Goal: Task Accomplishment & Management: Manage account settings

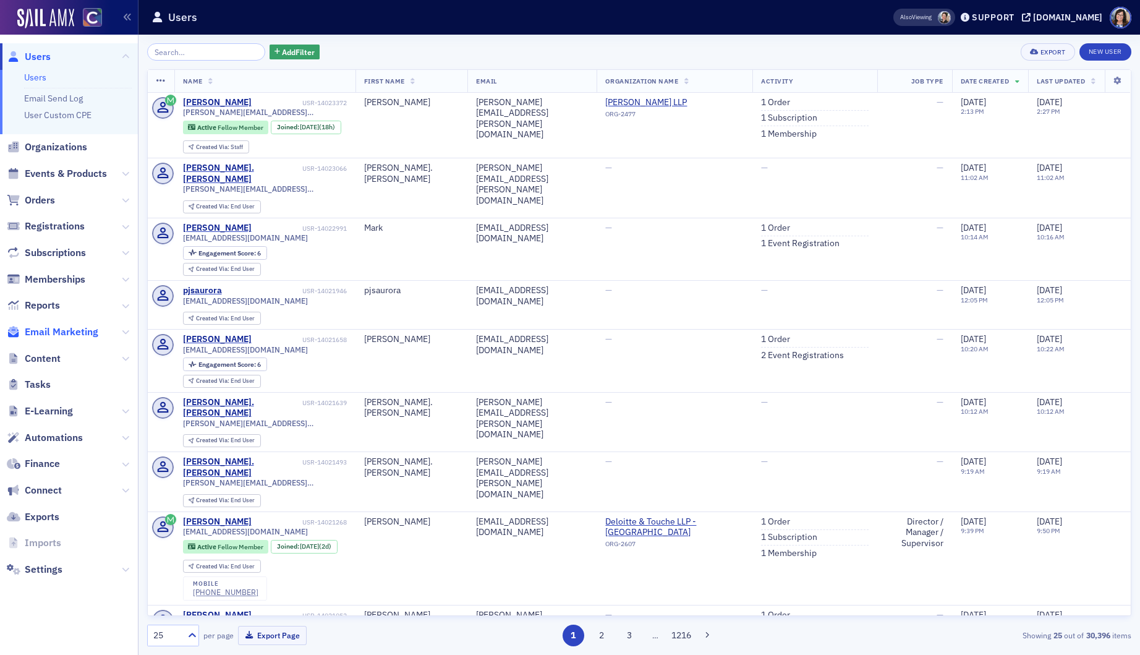
click at [51, 337] on span "Email Marketing" at bounding box center [62, 332] width 74 height 14
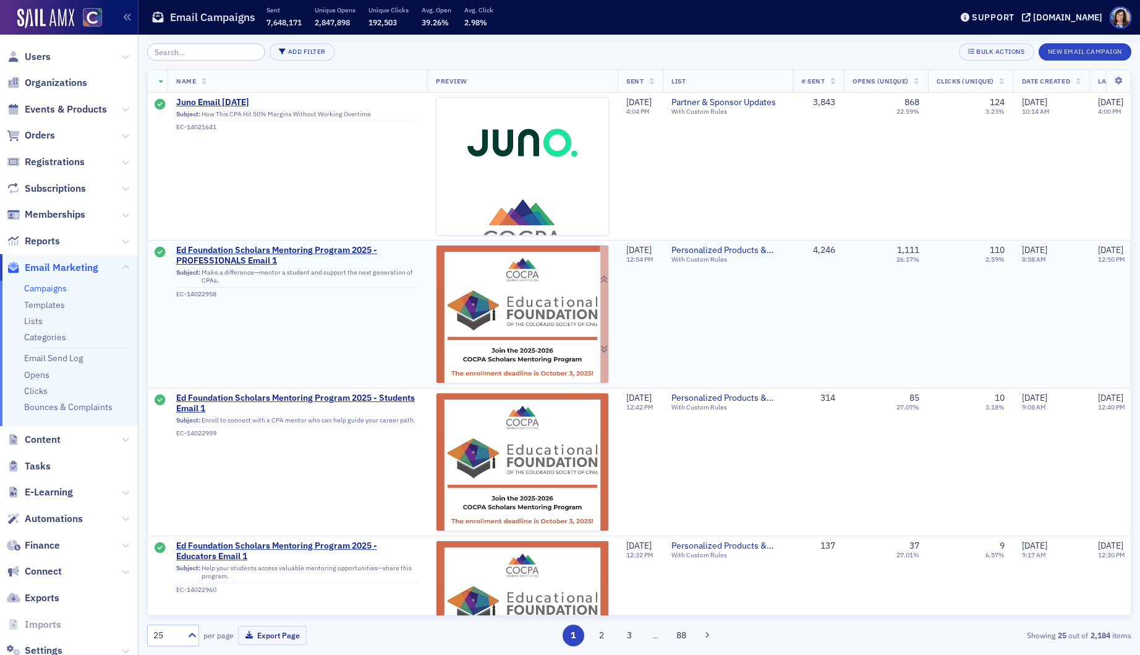
click at [513, 322] on img at bounding box center [523, 525] width 172 height 560
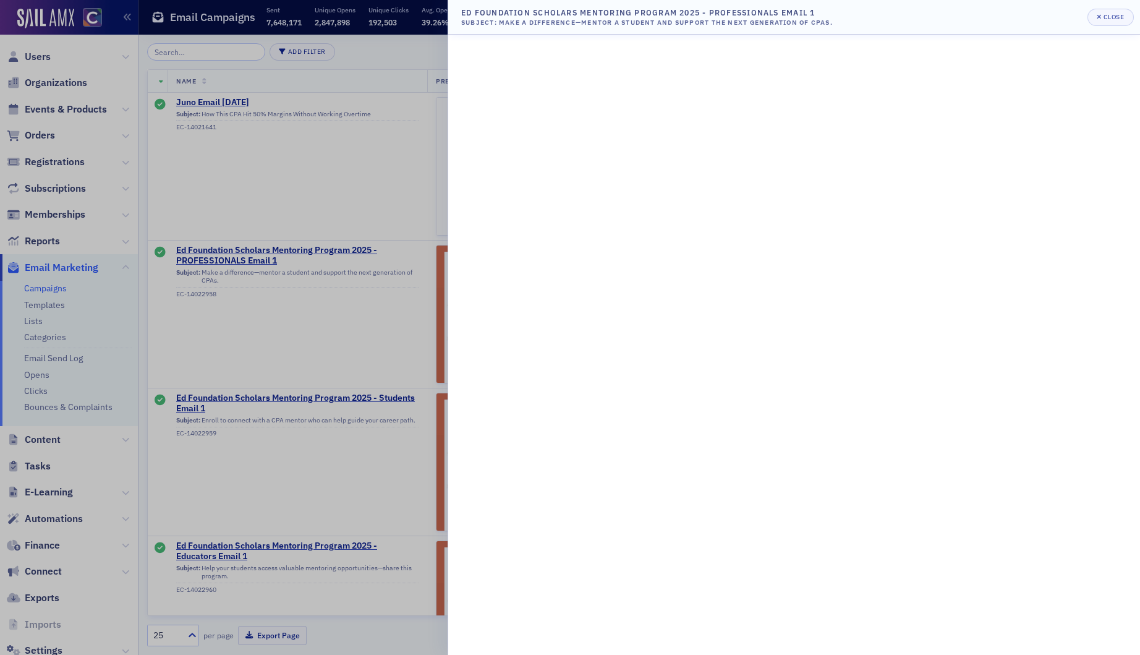
click at [299, 352] on div at bounding box center [570, 327] width 1140 height 655
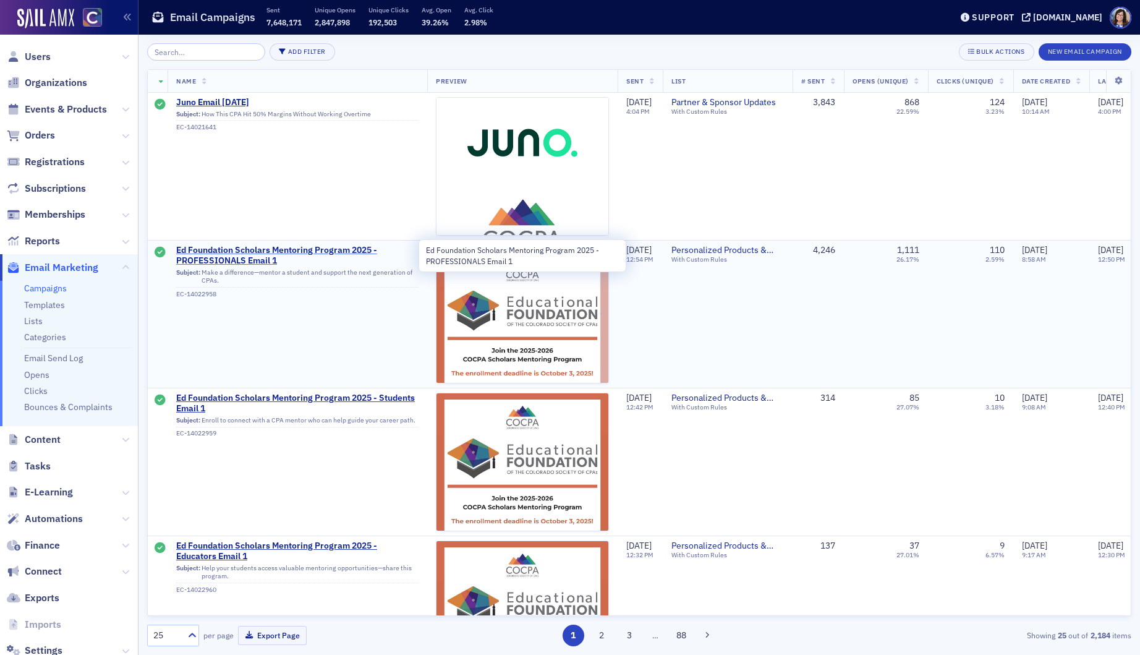
click at [304, 247] on span "Ed Foundation Scholars Mentoring Program 2025 - PROFESSIONALS Email 1" at bounding box center [297, 256] width 242 height 22
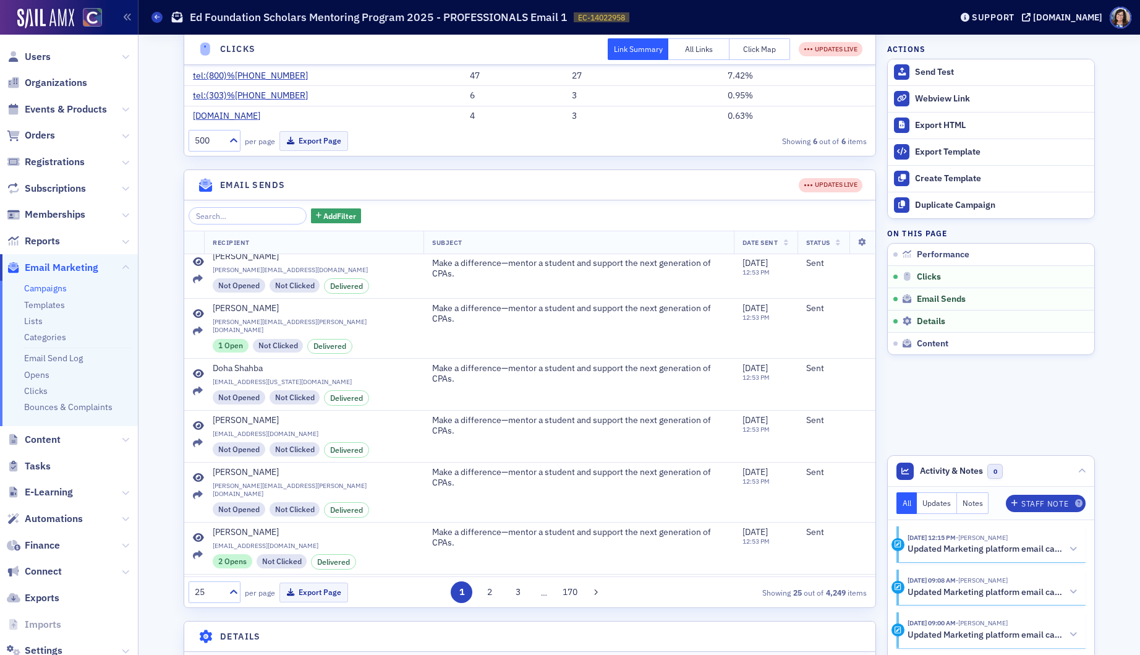
scroll to position [215, 0]
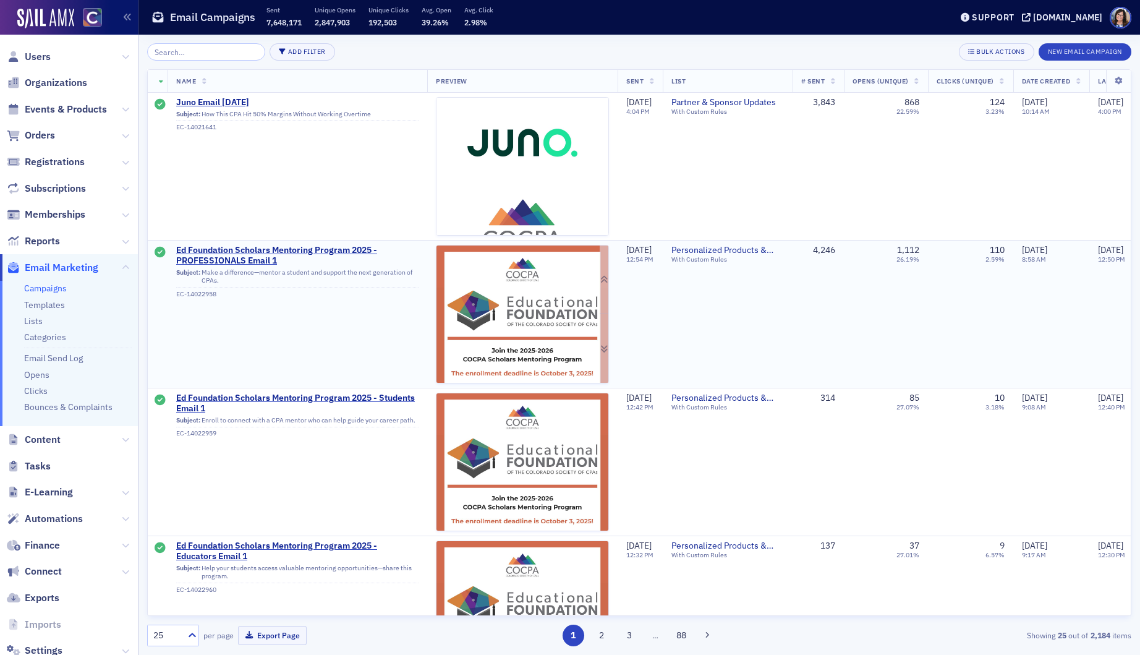
click at [501, 328] on img at bounding box center [523, 525] width 172 height 560
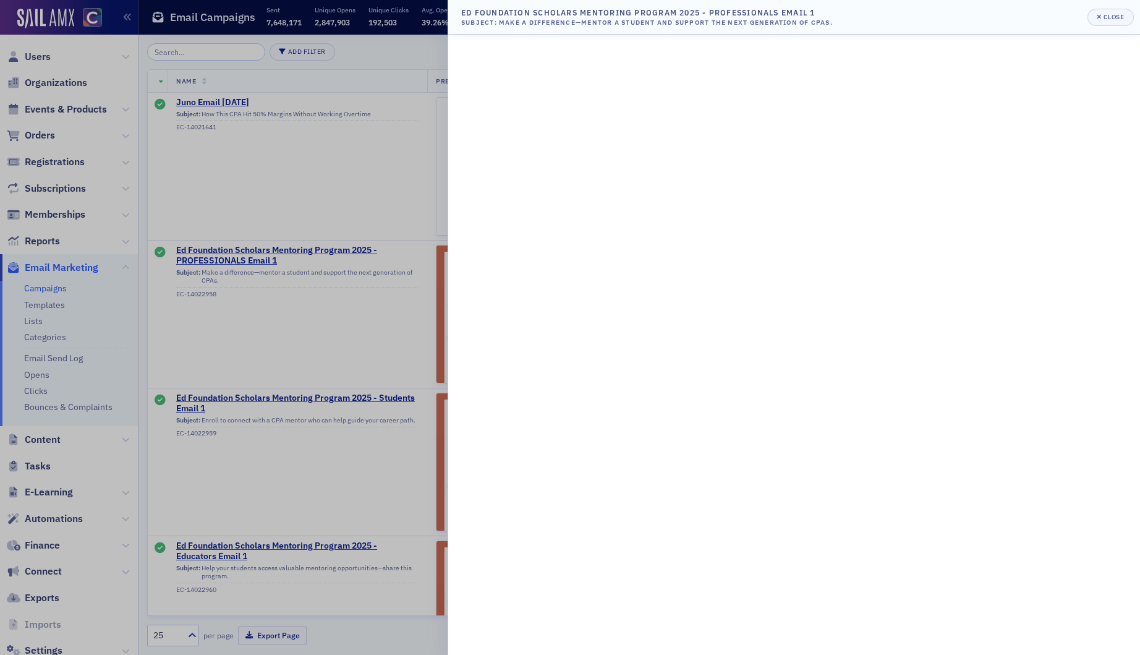
click at [334, 318] on div at bounding box center [570, 327] width 1140 height 655
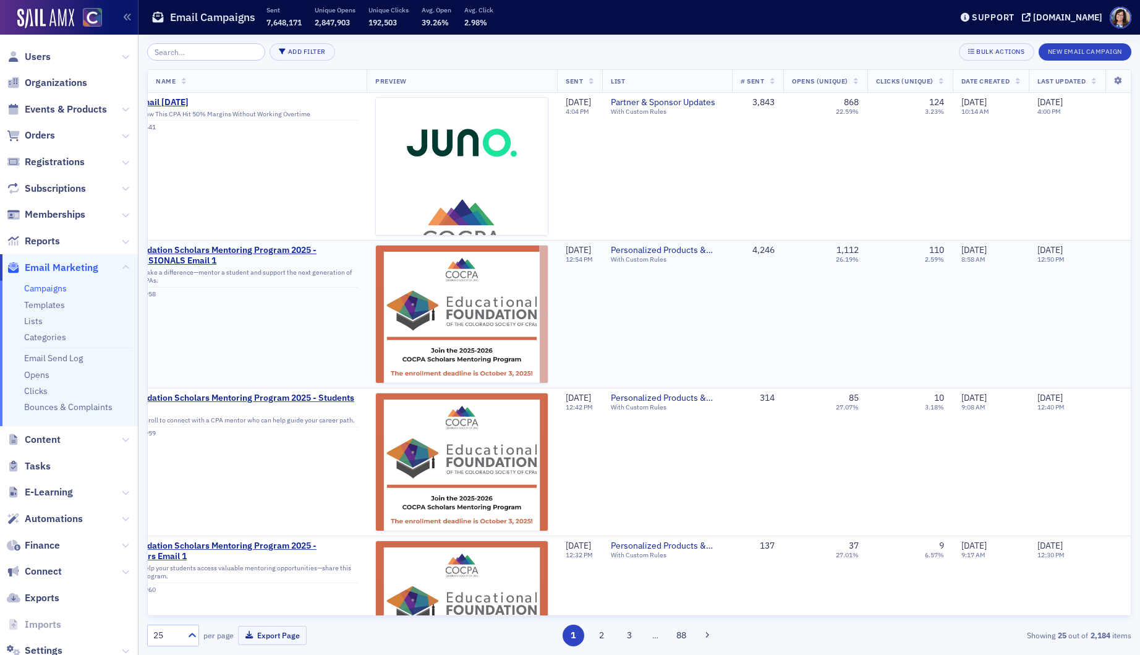
scroll to position [0, 81]
click at [476, 313] on img at bounding box center [462, 525] width 172 height 560
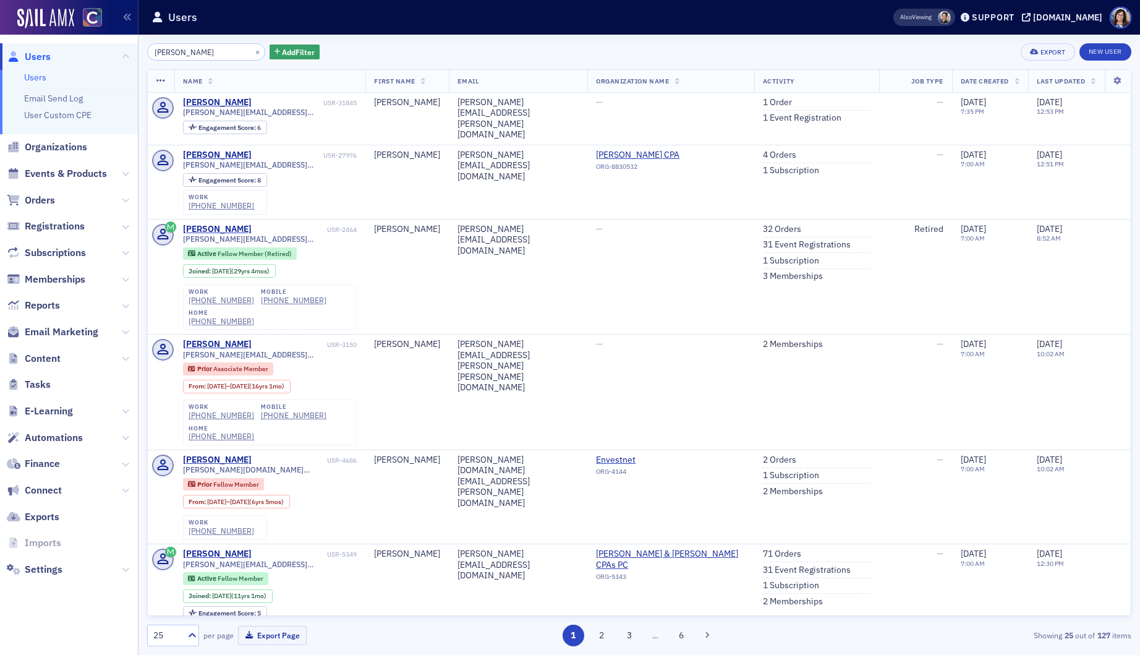
drag, startPoint x: 207, startPoint y: 49, endPoint x: 136, endPoint y: 50, distance: 70.5
click at [136, 50] on div "Users Users Email Send Log User Custom CPE Organizations Events & Products Orde…" at bounding box center [570, 327] width 1140 height 655
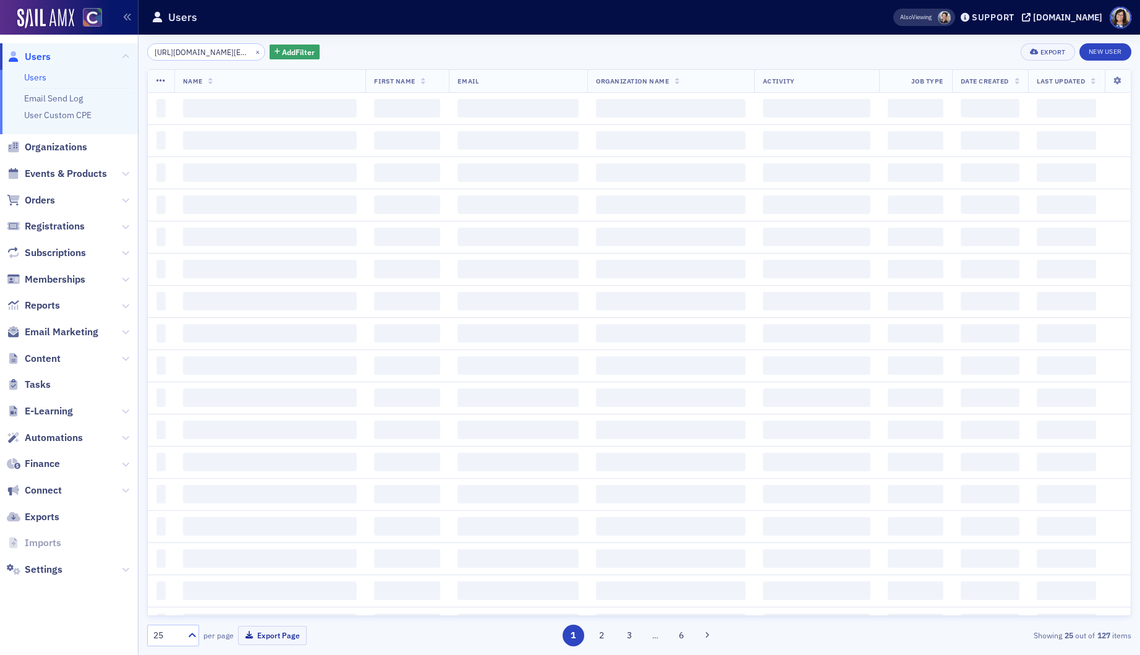
scroll to position [0, 716]
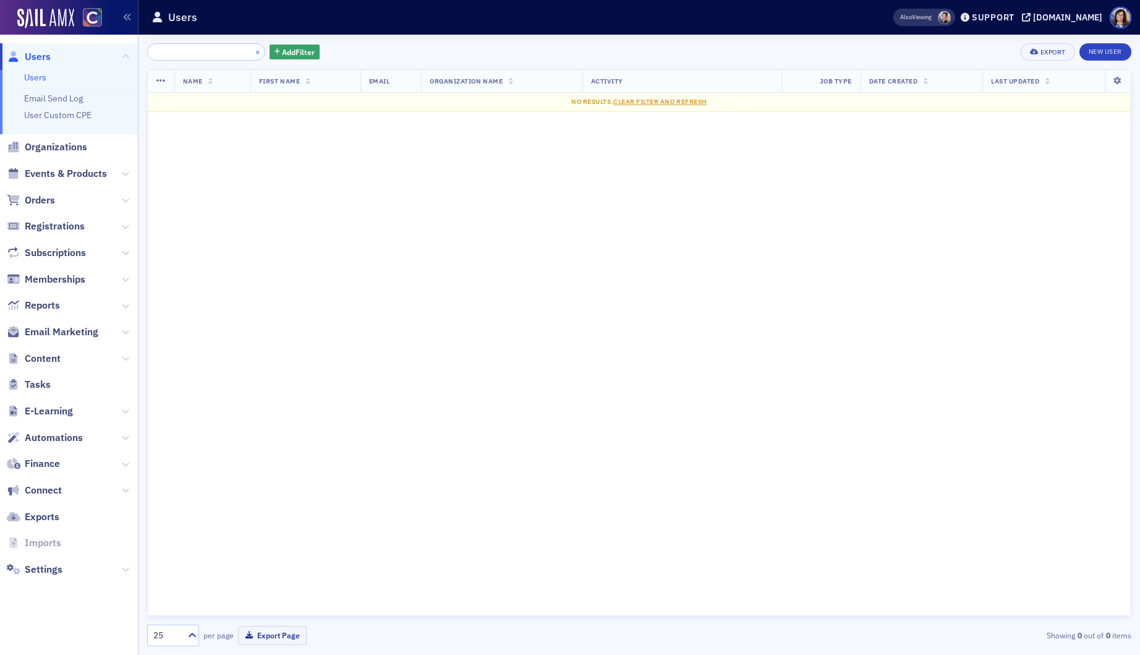
type input "https://8967f117-9a1e-45cd-9f91-fad36b132d87.pipedrive.email/c/o4jezx0w7y/wy02p…"
click at [252, 54] on button "×" at bounding box center [257, 51] width 11 height 11
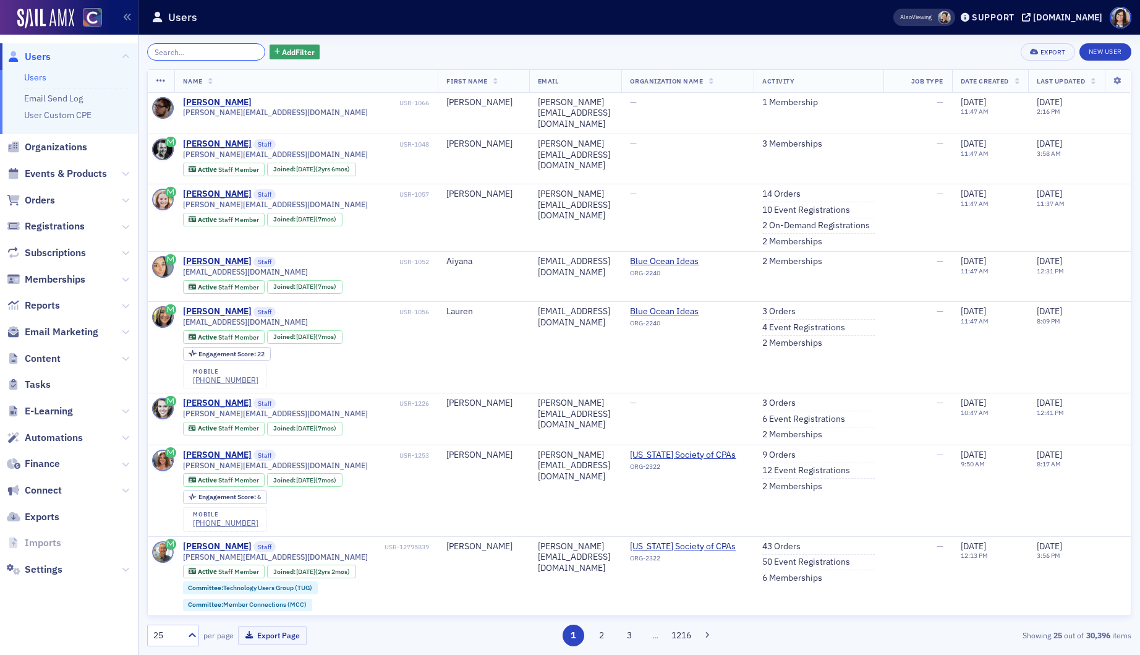
click at [176, 53] on input "search" at bounding box center [206, 51] width 118 height 17
paste input "https://8967f117-9a1e-45cd-9f91-fad36b132d87.pipedrive.email/c/o4jezx0w7y/wy02p…"
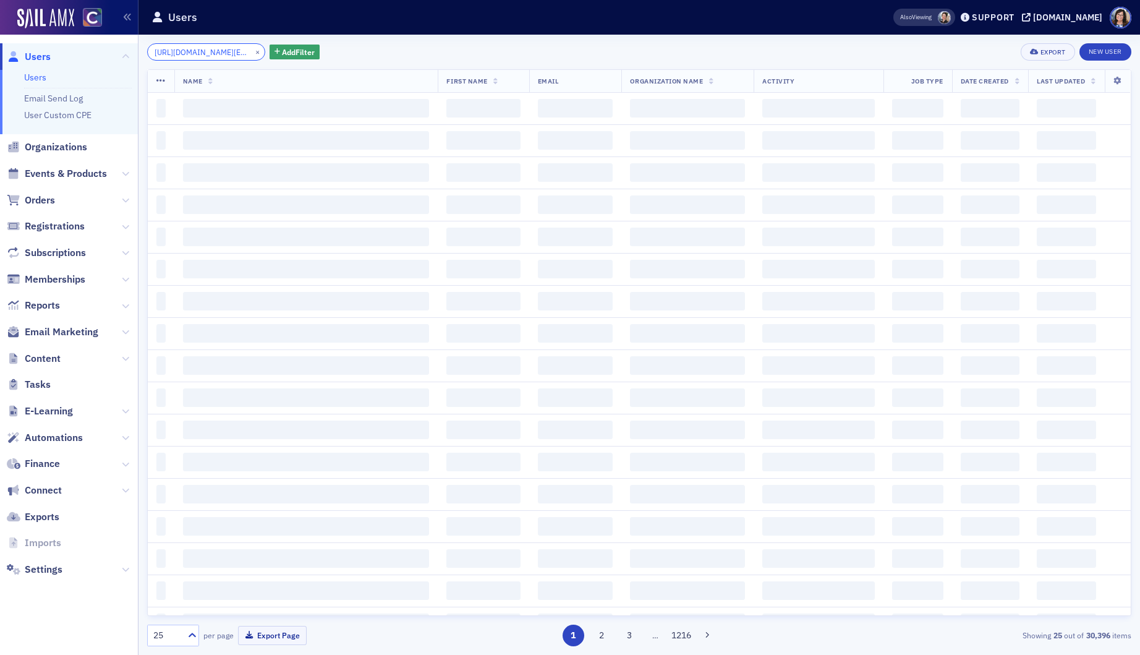
scroll to position [0, 716]
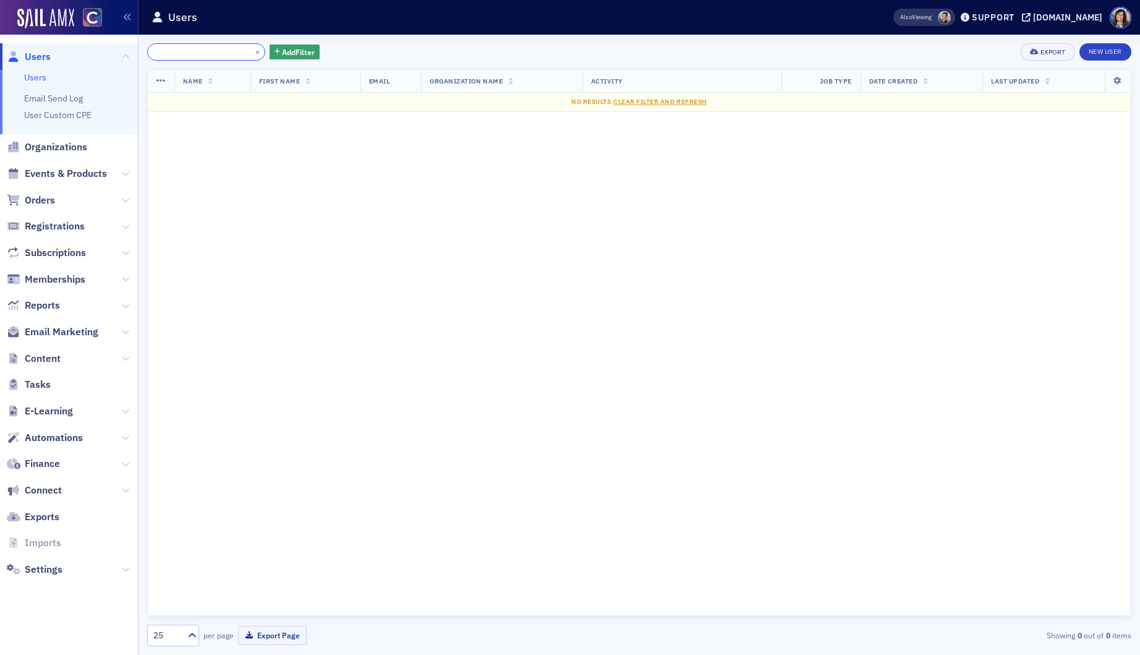
scroll to position [0, 702]
type input "https://8967f117-9a1e-45cd-9f91-fad36b132d87.pipedrive.email/c/o4jezx0w7y/wy02p…"
drag, startPoint x: 241, startPoint y: 52, endPoint x: 200, endPoint y: 51, distance: 41.4
click at [252, 53] on button "×" at bounding box center [257, 51] width 11 height 11
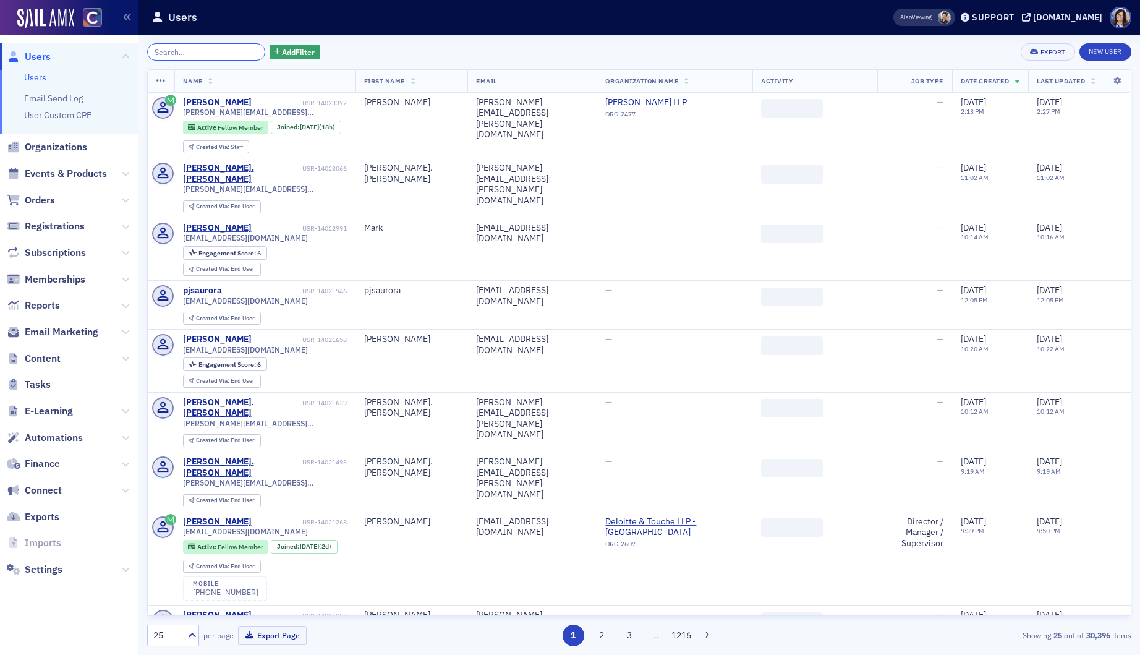
click at [200, 51] on input "search" at bounding box center [206, 51] width 118 height 17
paste input "bonnie.kaake@cssiservices.com"
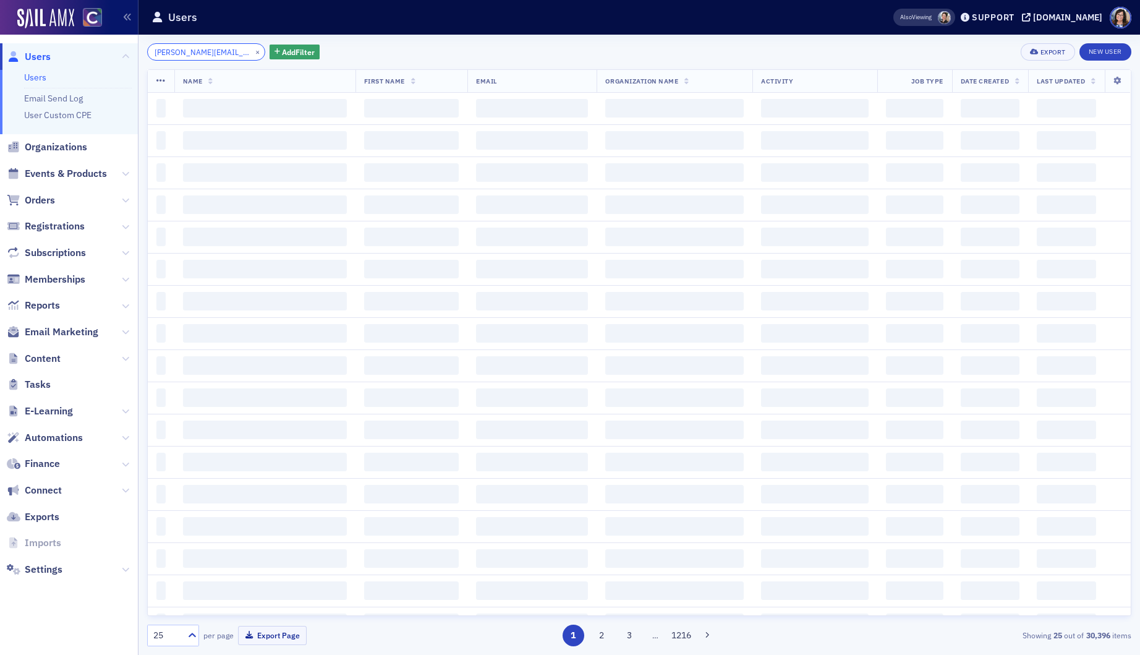
scroll to position [0, 28]
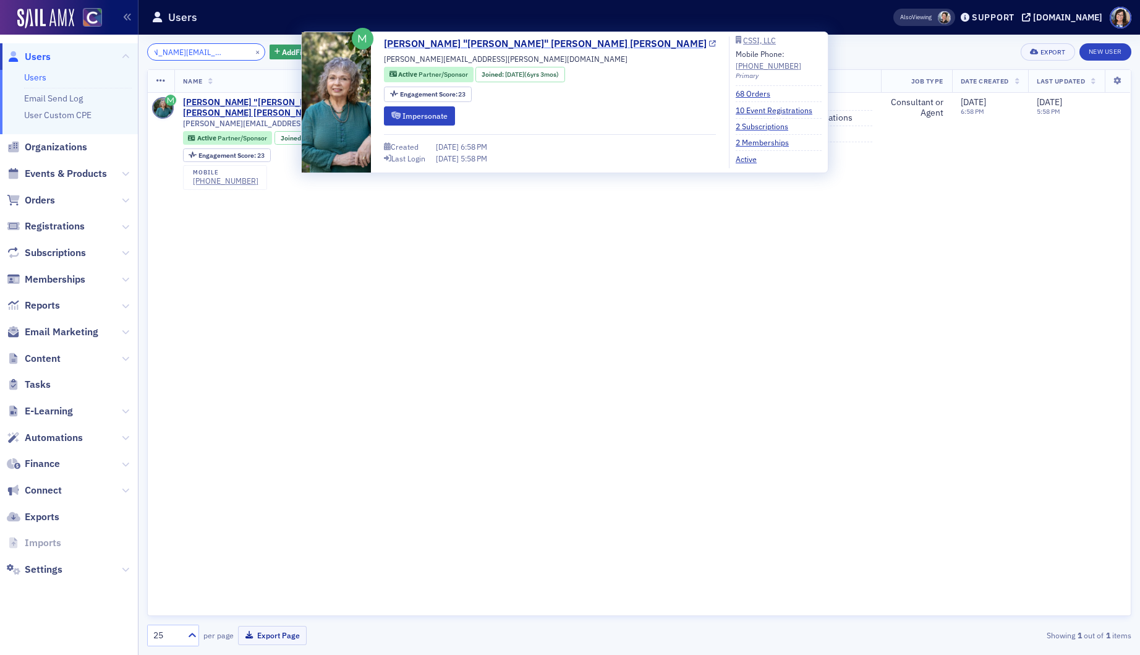
type input "bonnie.kaake@cssiservices.com"
click at [709, 45] on icon at bounding box center [712, 44] width 7 height 7
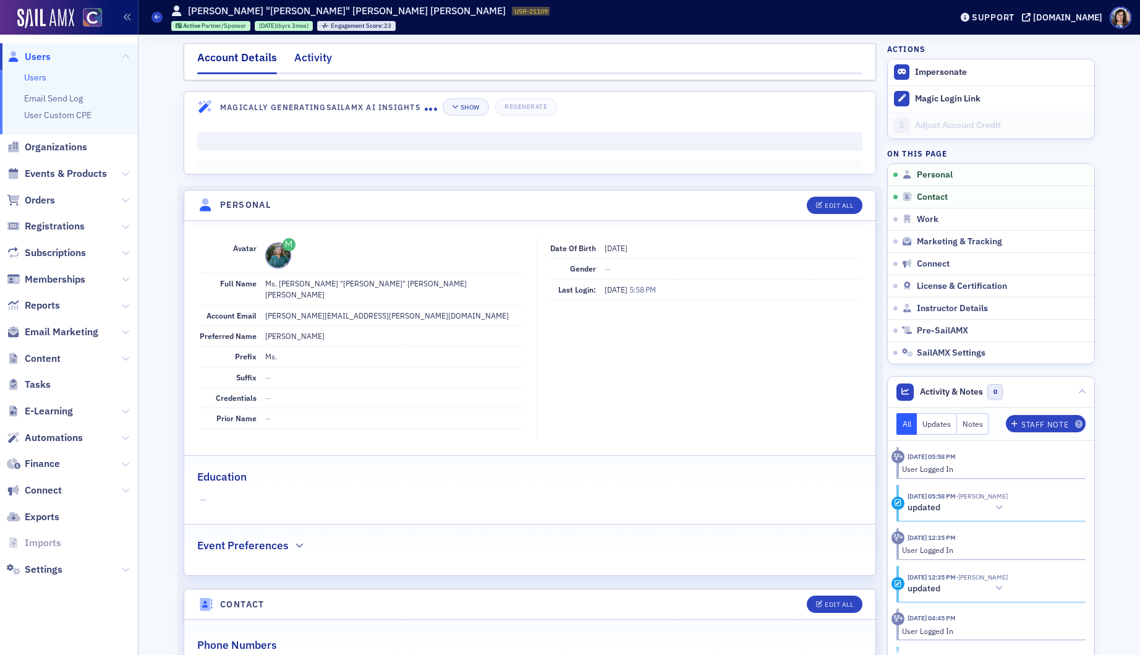
click at [311, 62] on div "Activity" at bounding box center [313, 60] width 38 height 23
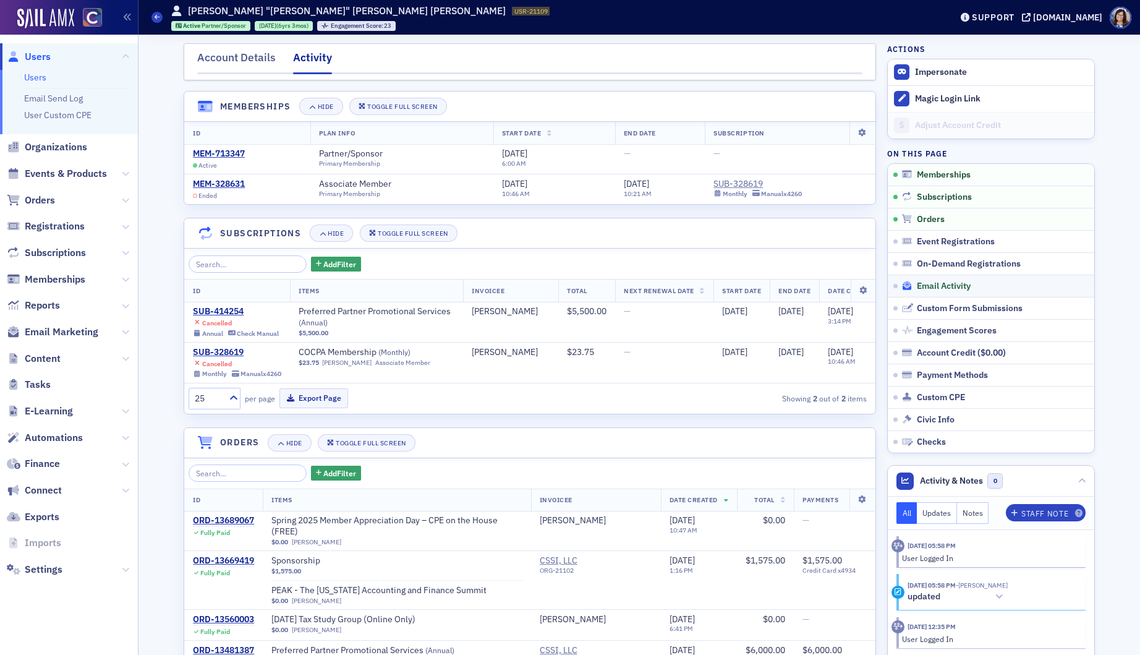
click at [926, 288] on span "Email Activity" at bounding box center [944, 286] width 54 height 11
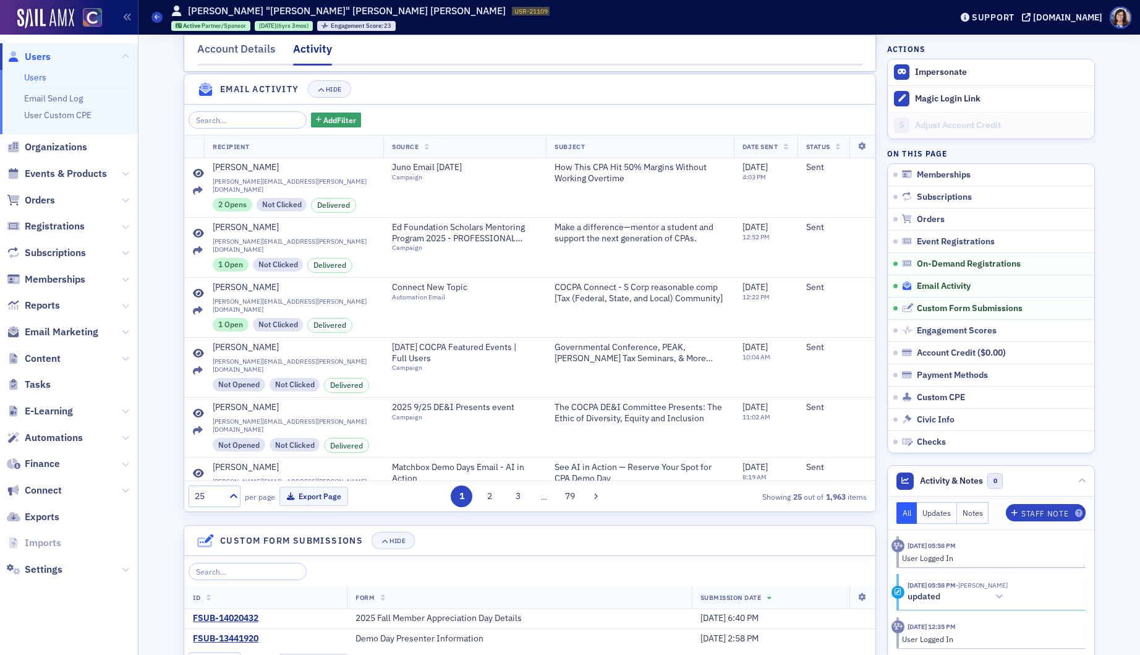
scroll to position [1321, 0]
click at [198, 227] on icon at bounding box center [198, 232] width 11 height 10
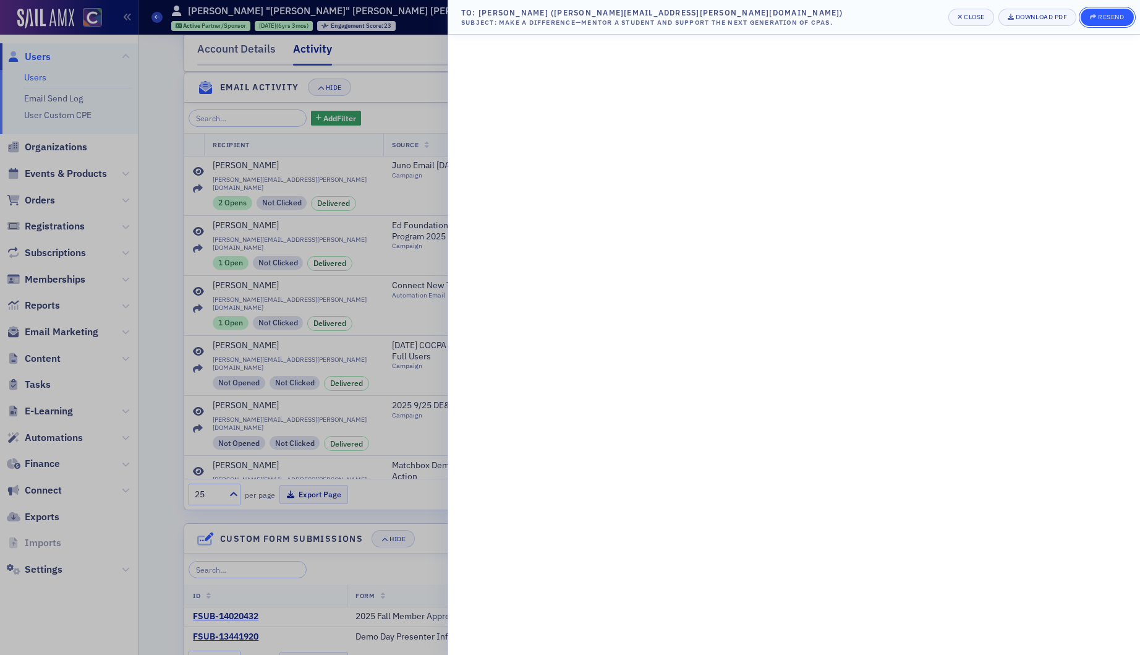
click at [1107, 19] on div "Resend" at bounding box center [1111, 17] width 26 height 7
